Goal: Transaction & Acquisition: Download file/media

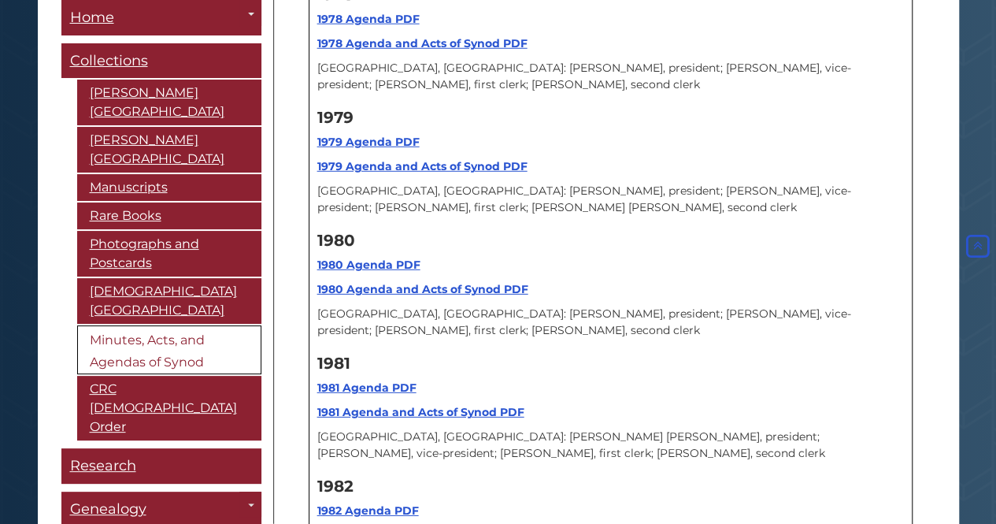
scroll to position [14088, 0]
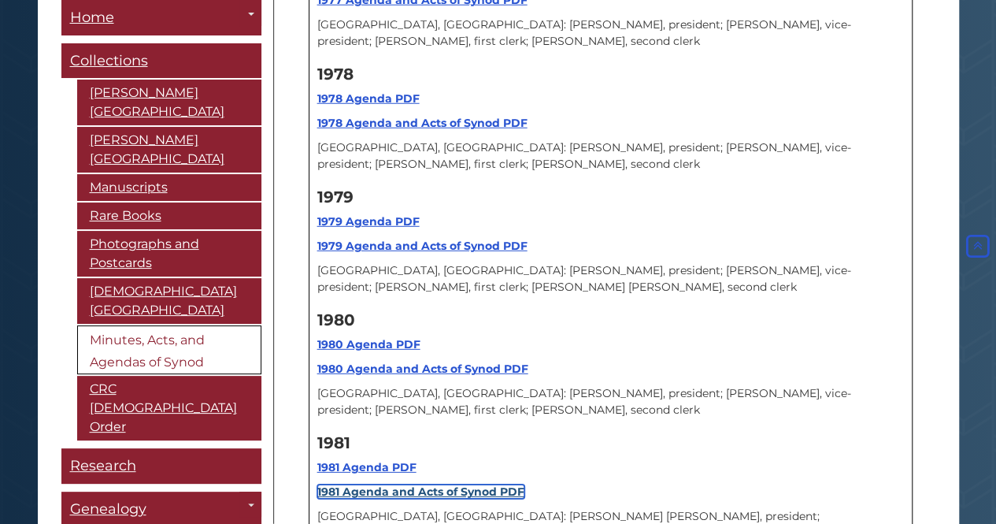
click at [434, 484] on strong "1981 Agenda and Acts of Synod PDF" at bounding box center [420, 491] width 207 height 14
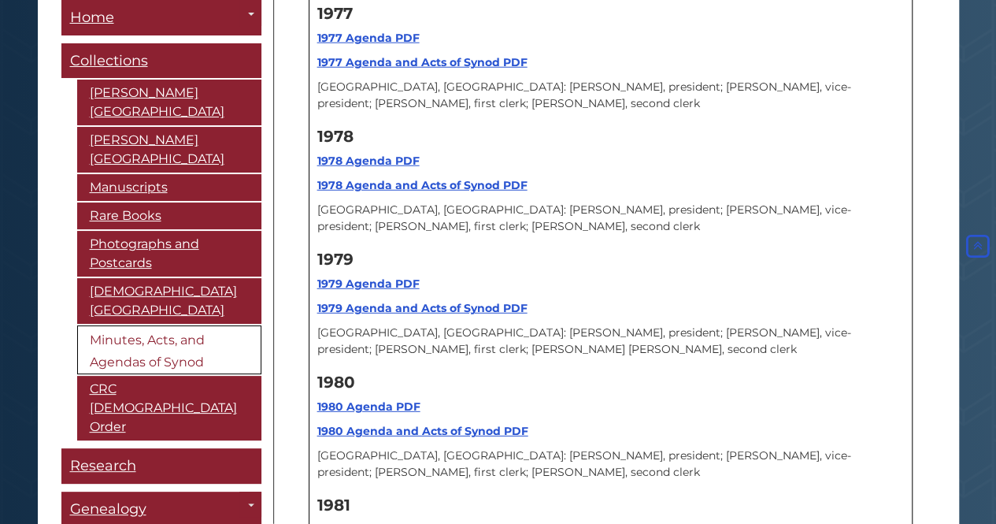
scroll to position [14025, 0]
click at [384, 424] on strong "1980 Agenda and Acts of Synod PDF" at bounding box center [422, 431] width 211 height 14
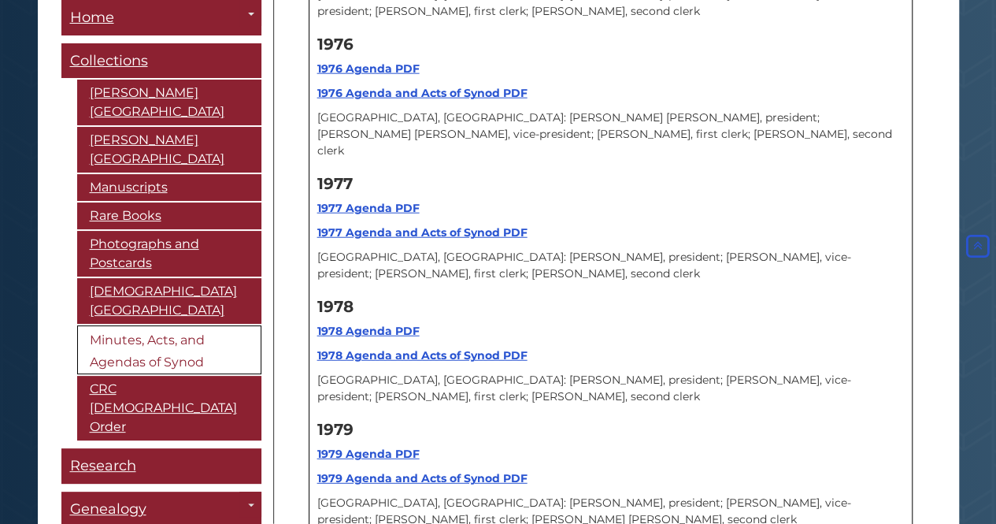
scroll to position [13836, 0]
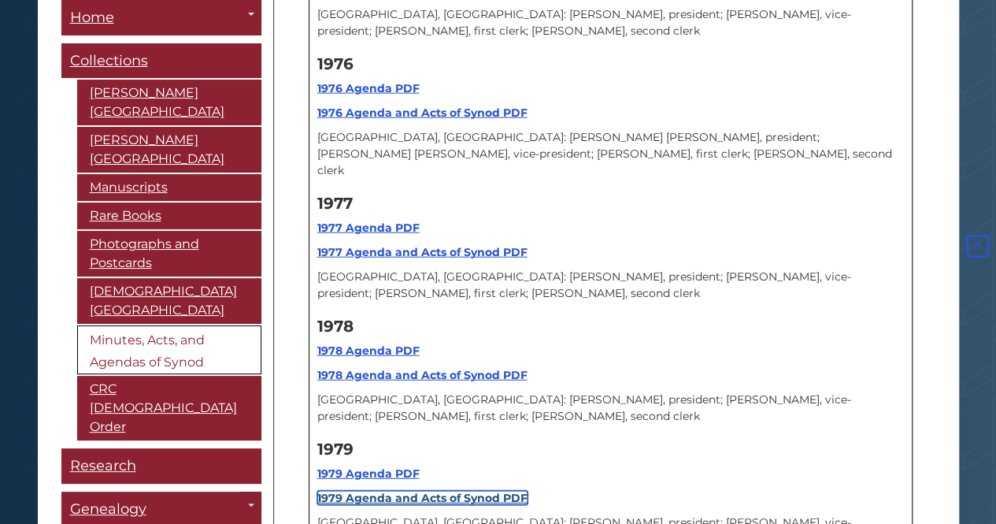
click at [395, 491] on strong "1979 Agenda and Acts of Synod PDF" at bounding box center [422, 498] width 210 height 14
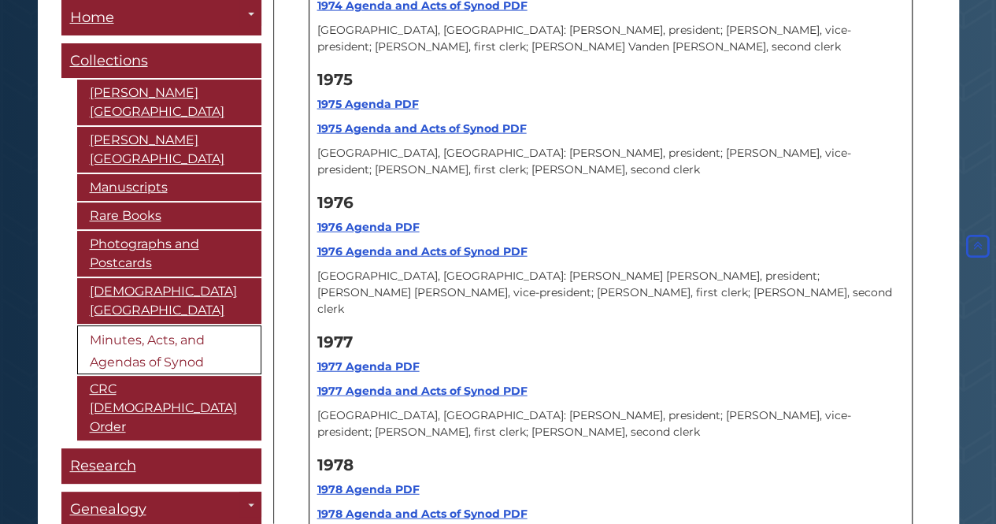
scroll to position [13647, 0]
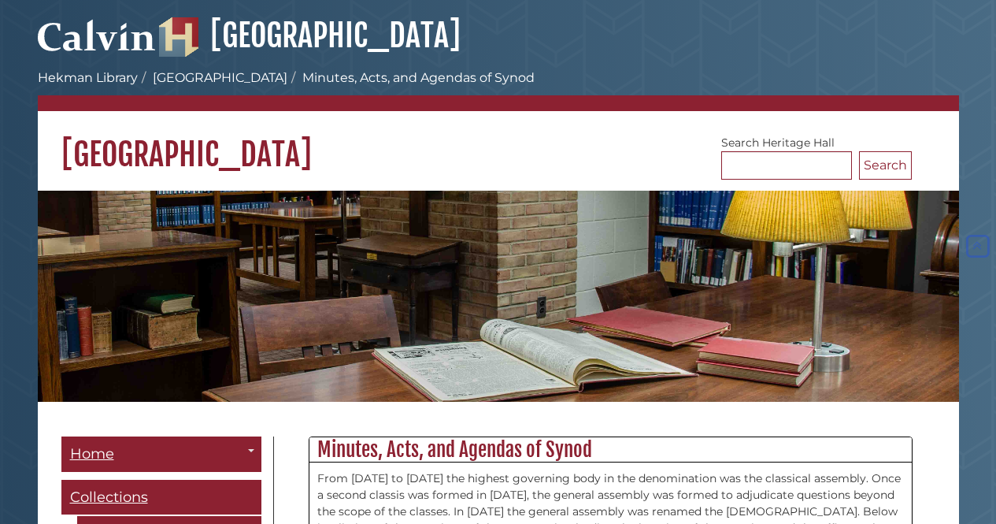
scroll to position [13647, 0]
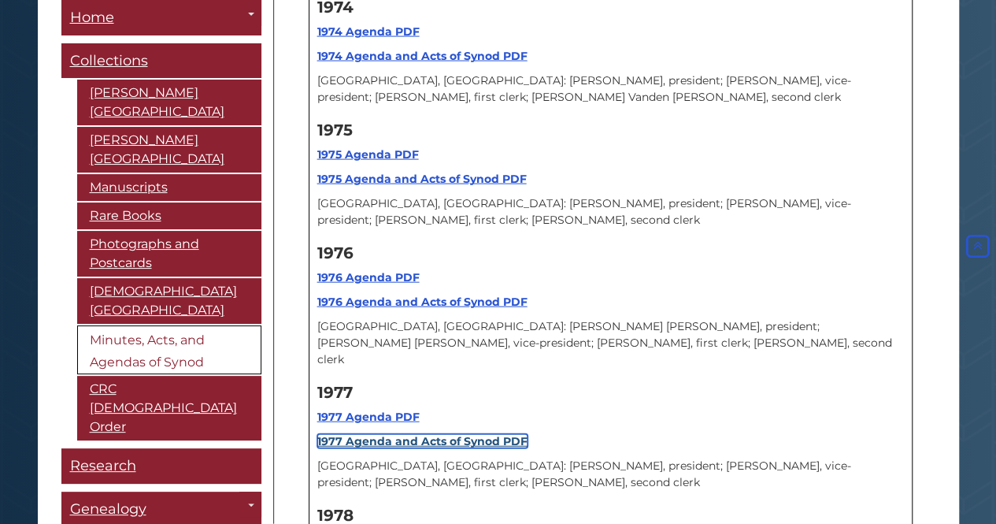
click at [411, 434] on strong "1977 Agenda and Acts of Synod PDF" at bounding box center [422, 441] width 210 height 14
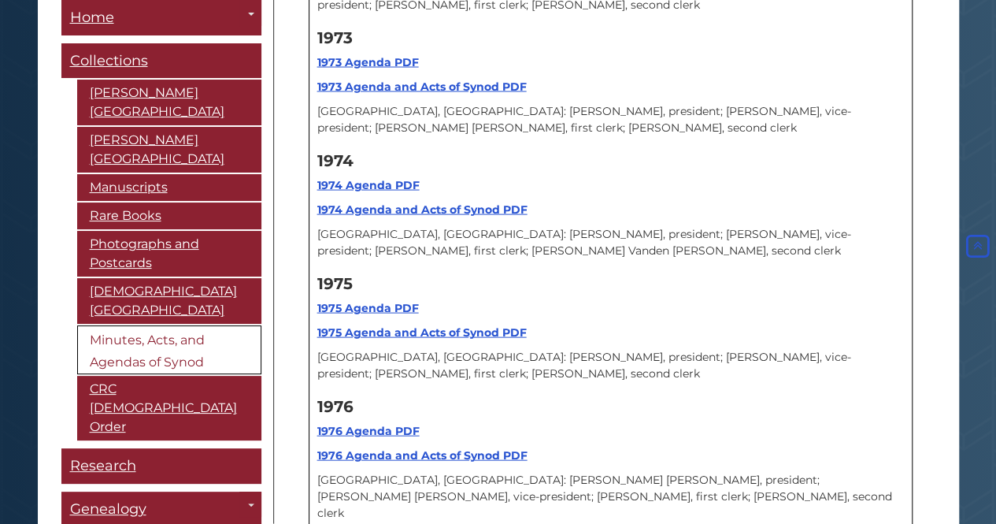
scroll to position [13481, 0]
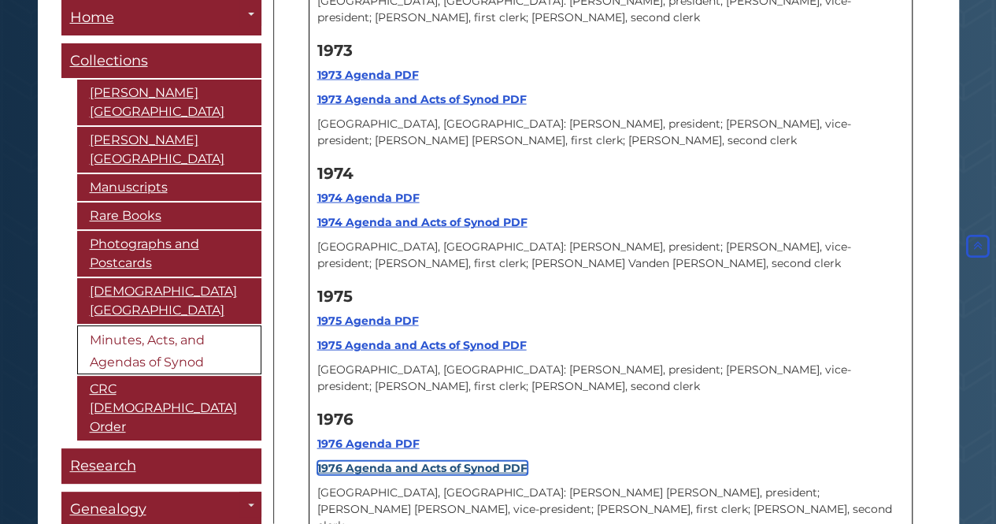
click at [394, 461] on strong "1976 Agenda and Acts of Synod PDF" at bounding box center [422, 468] width 210 height 14
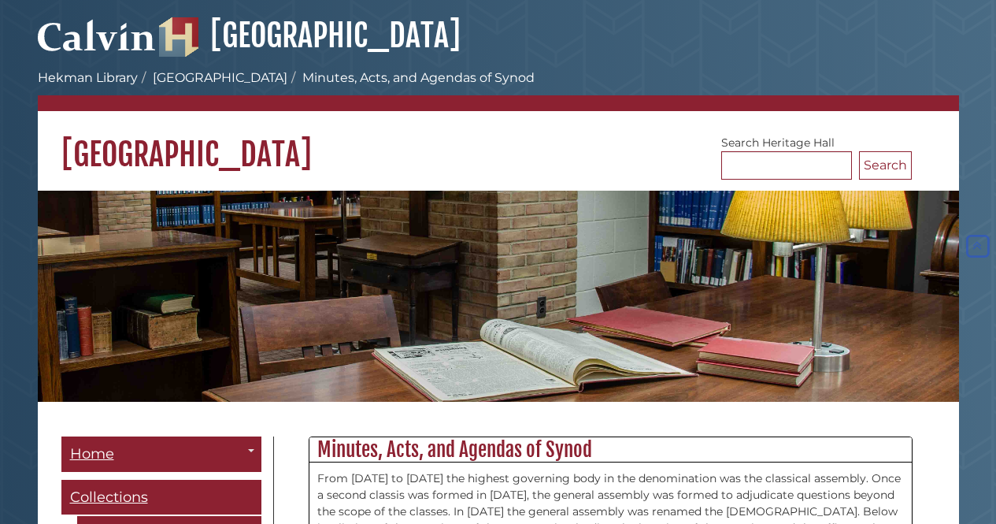
scroll to position [13481, 0]
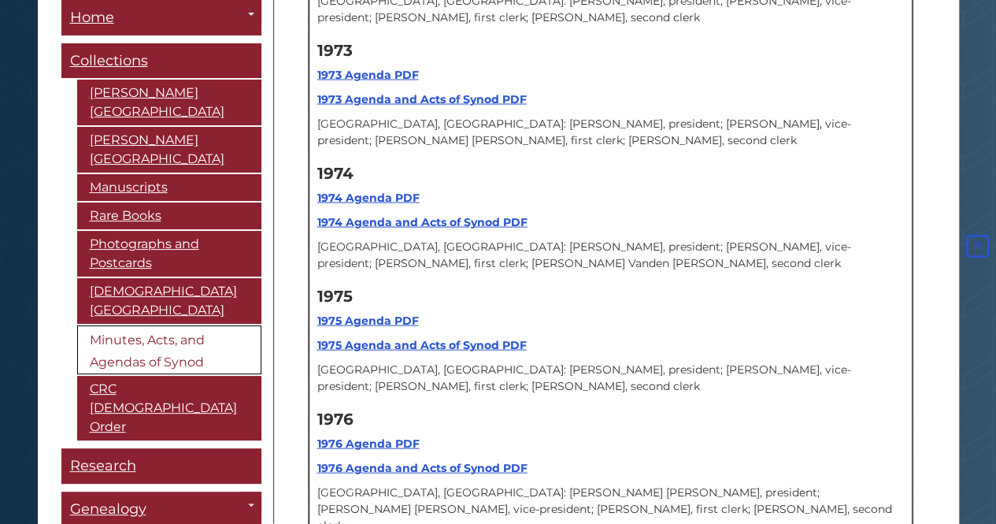
click at [783, 402] on div "1976 1976 Agenda PDF 1976 Agenda and Acts of Synod PDF Grand Rapids, MI: Henry …" at bounding box center [610, 471] width 587 height 139
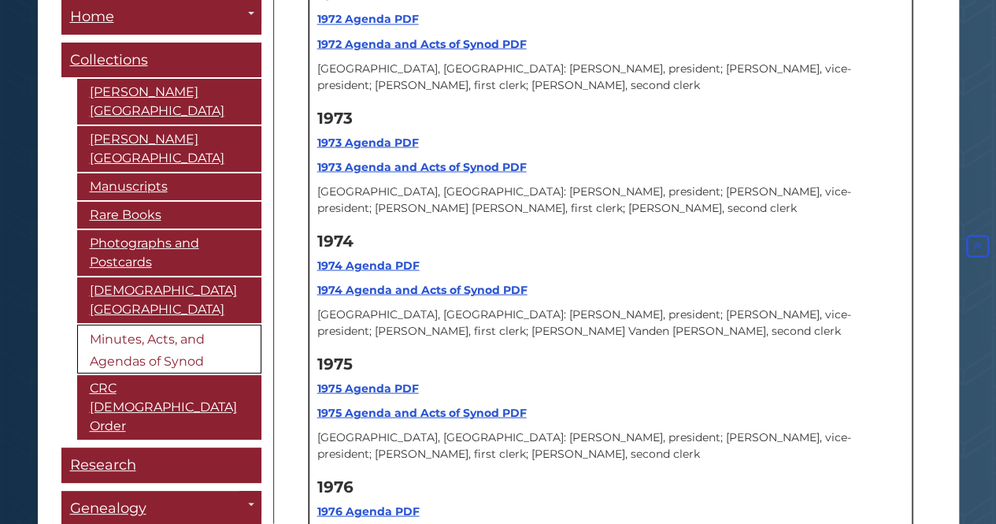
scroll to position [13386, 0]
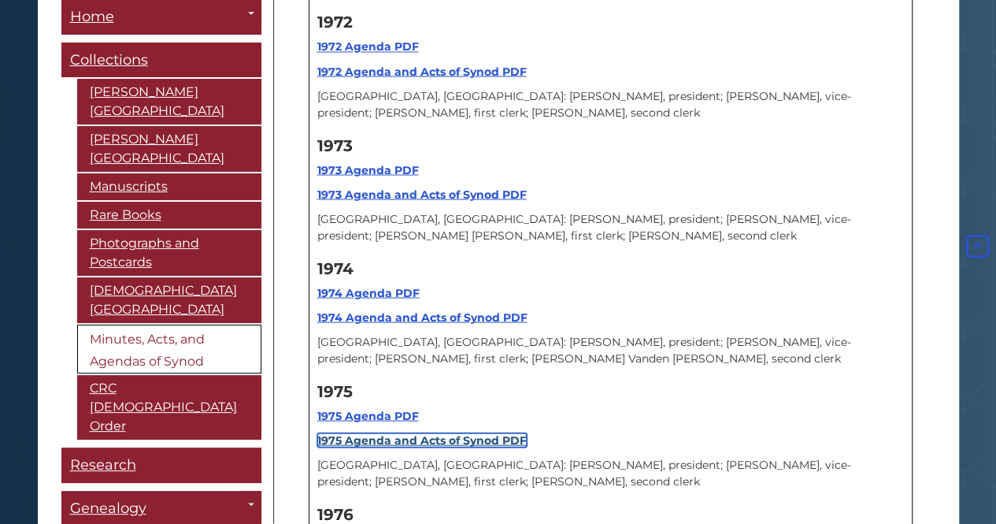
click at [473, 432] on strong "1975 Agenda and Acts of Synod PDF" at bounding box center [421, 439] width 209 height 14
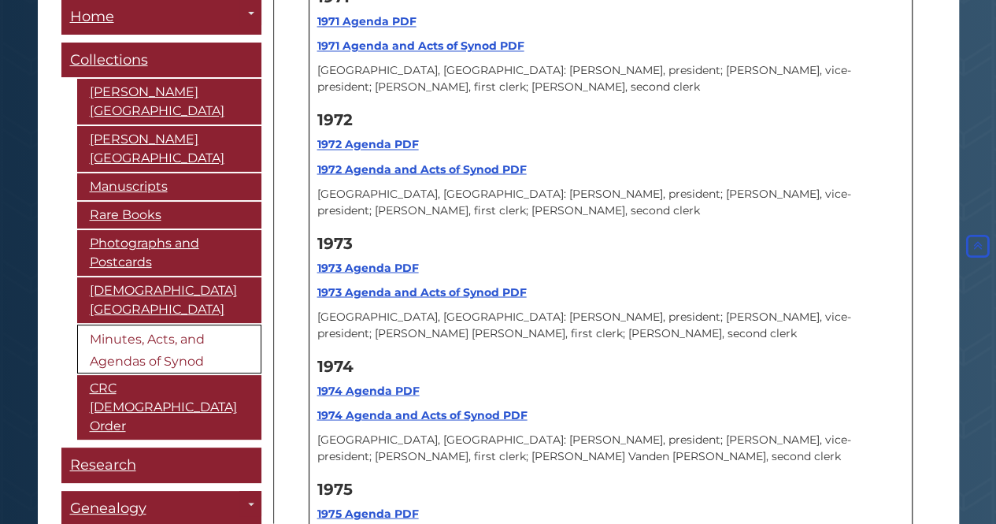
scroll to position [13260, 0]
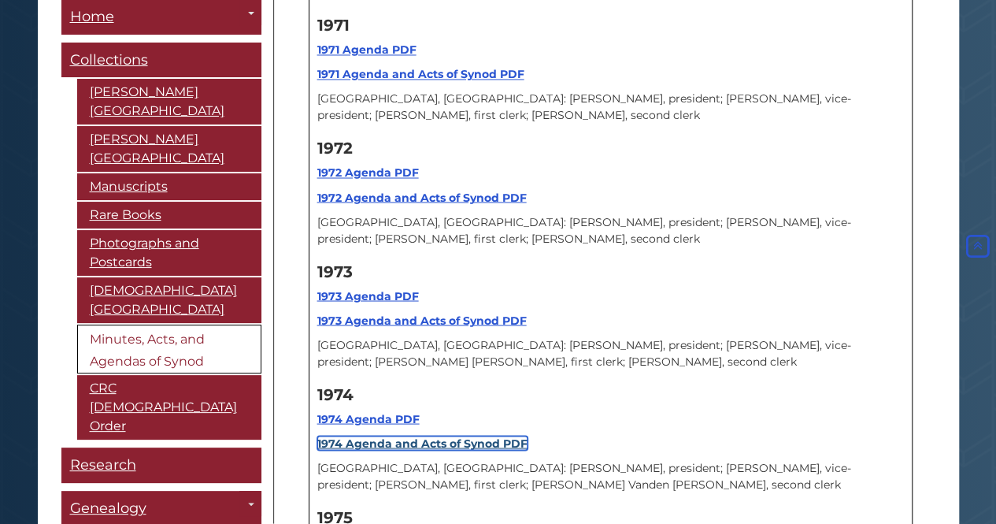
click at [368, 435] on strong "1974 Agenda and Acts of Synod PDF" at bounding box center [422, 442] width 210 height 14
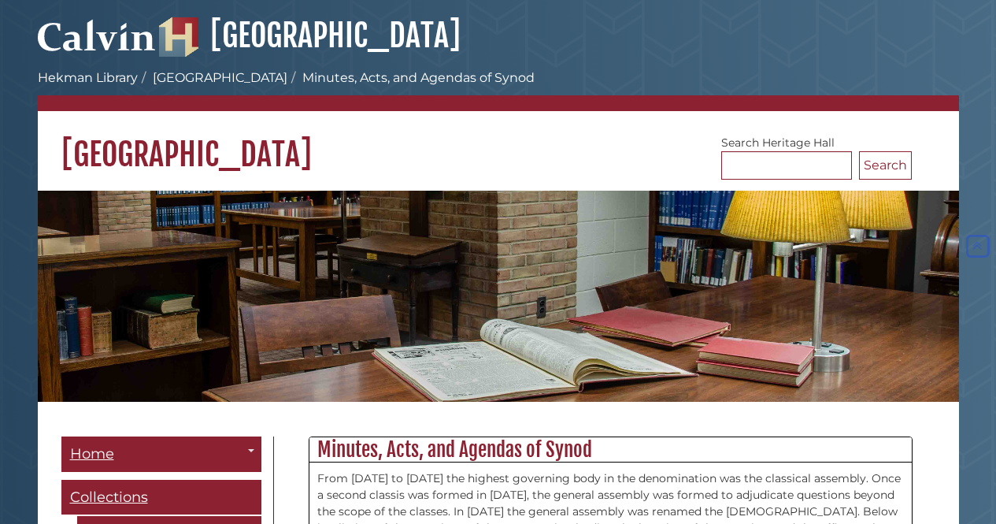
scroll to position [13260, 0]
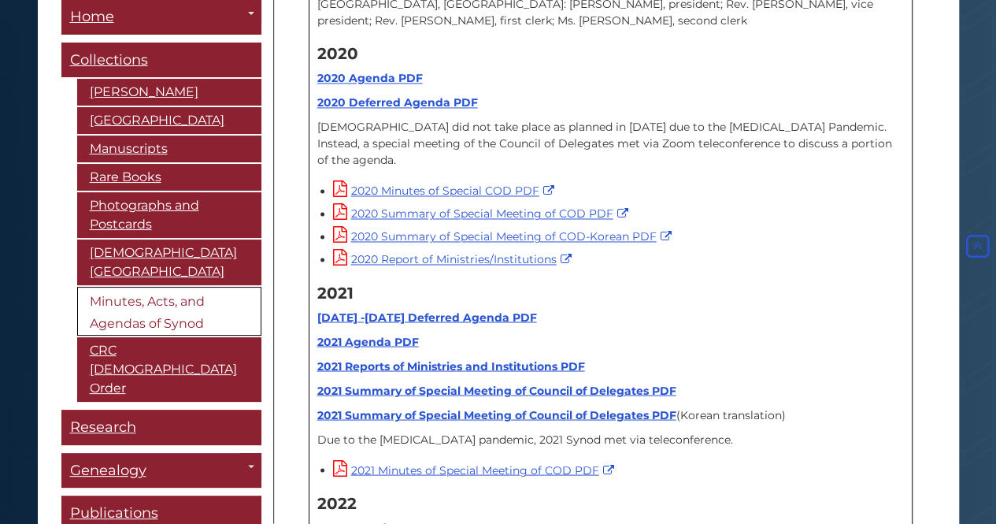
scroll to position [16261, 0]
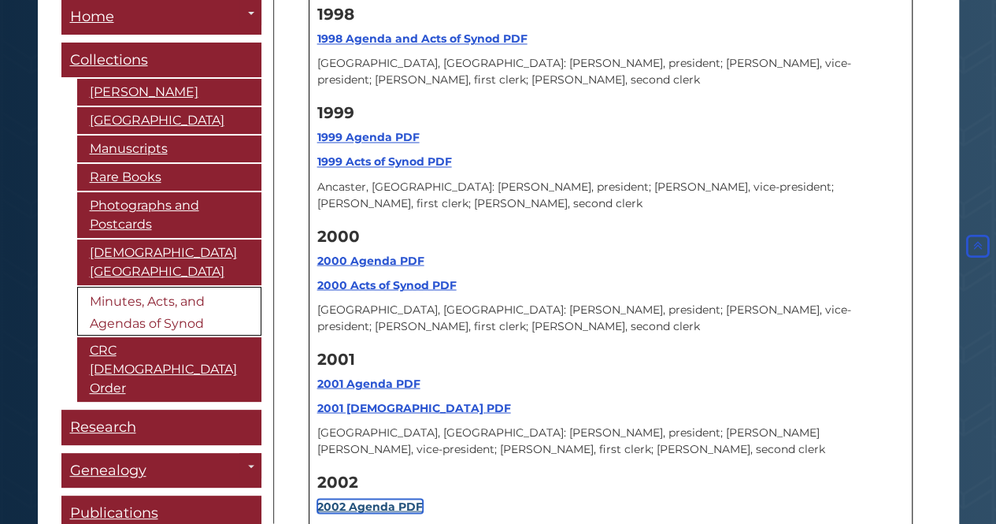
click at [386, 498] on strong "2002 Agenda PDF" at bounding box center [370, 505] width 106 height 14
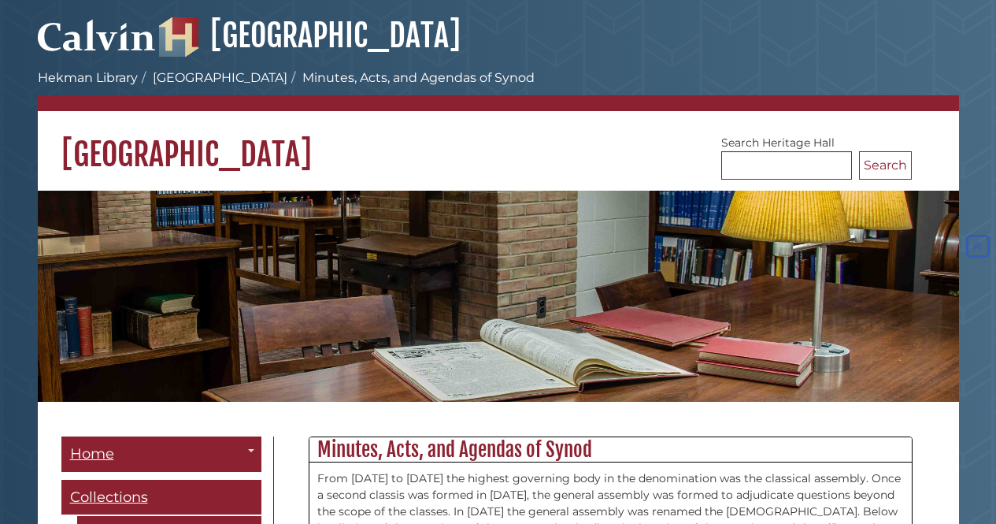
scroll to position [16261, 0]
